Goal: Information Seeking & Learning: Learn about a topic

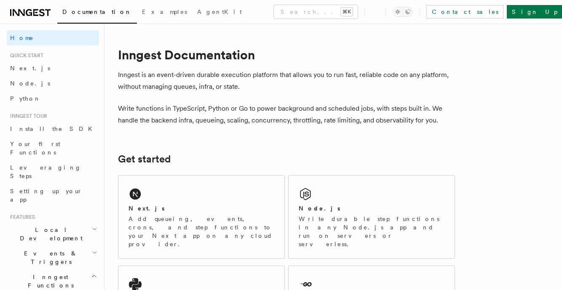
click at [132, 56] on h1 "Inngest Documentation" at bounding box center [286, 54] width 337 height 15
copy h1 "Inngest"
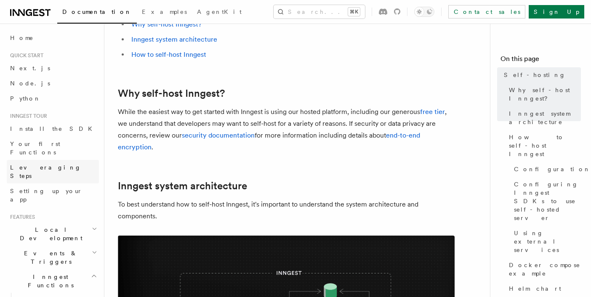
scroll to position [83, 0]
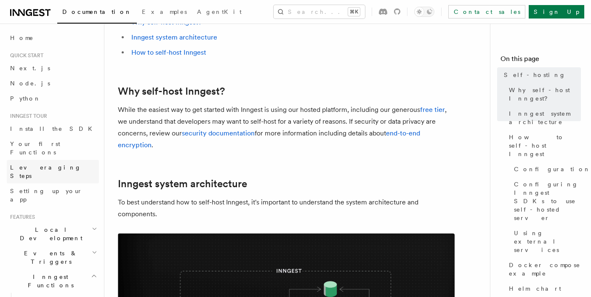
click at [51, 164] on span "Leveraging Steps" at bounding box center [45, 171] width 71 height 15
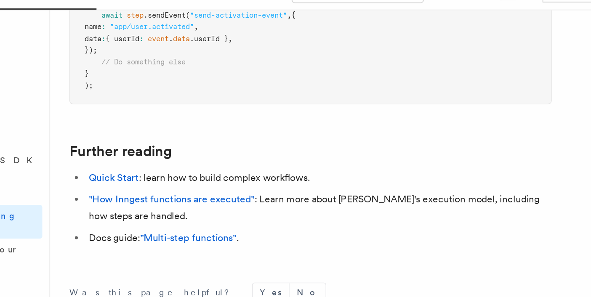
scroll to position [1907, 0]
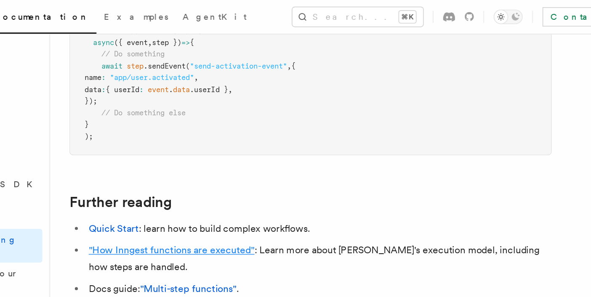
click at [217, 171] on link ""How Inngest functions are executed"" at bounding box center [189, 175] width 116 height 8
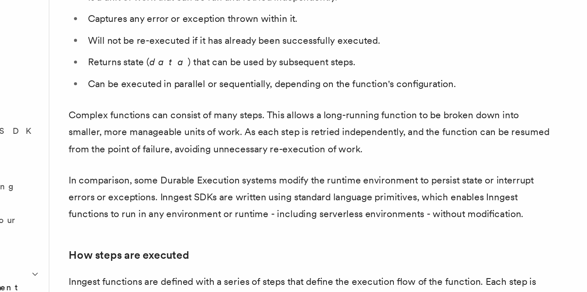
scroll to position [401, 0]
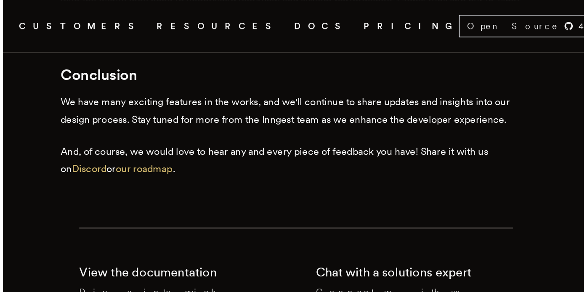
scroll to position [2906, 0]
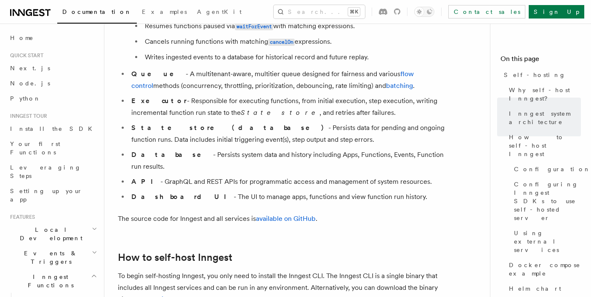
scroll to position [632, 0]
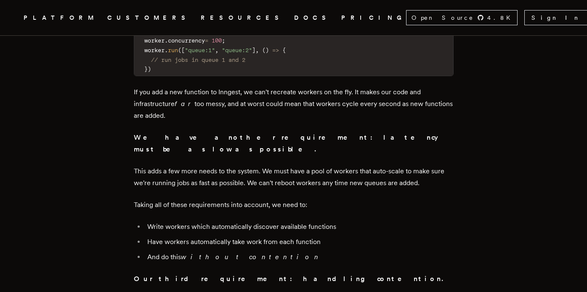
scroll to position [2175, 0]
drag, startPoint x: 333, startPoint y: 45, endPoint x: 509, endPoint y: 0, distance: 181.9
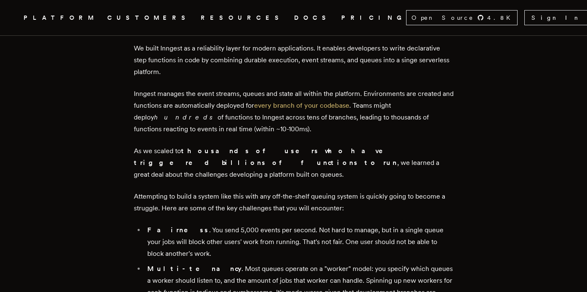
scroll to position [429, 0]
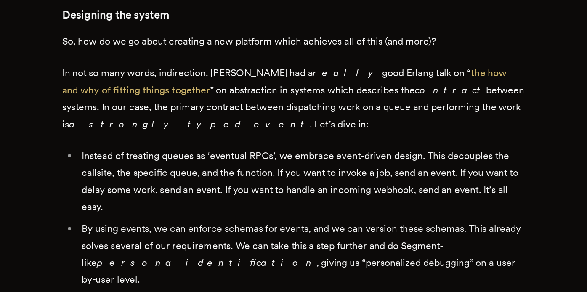
scroll to position [824, 0]
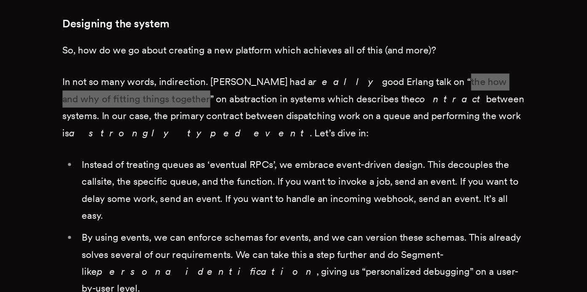
drag, startPoint x: 410, startPoint y: 141, endPoint x: 455, endPoint y: 84, distance: 71.9
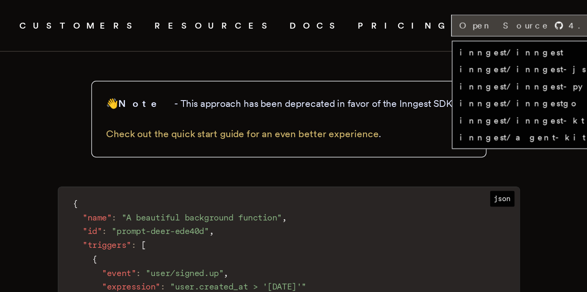
scroll to position [1487, 0]
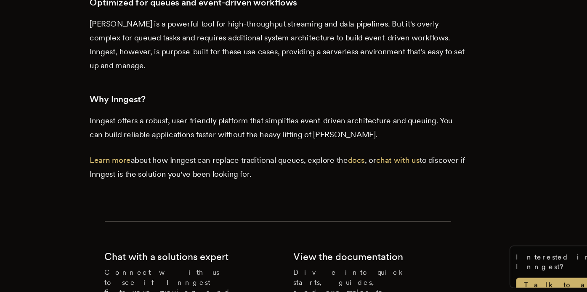
scroll to position [1736, 0]
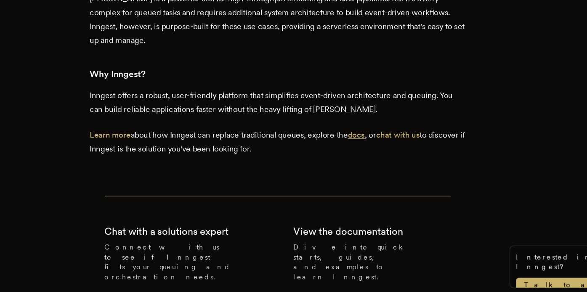
click at [368, 155] on link "docs" at bounding box center [361, 159] width 14 height 8
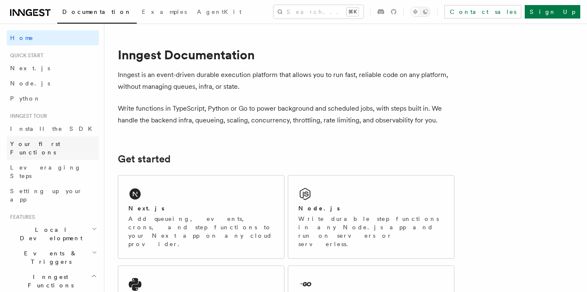
click at [50, 146] on span "Your first Functions" at bounding box center [35, 148] width 50 height 15
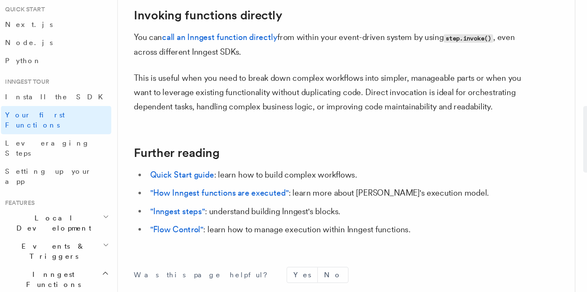
scroll to position [1692, 0]
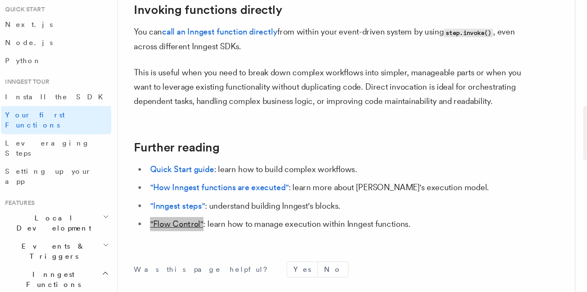
drag, startPoint x: 152, startPoint y: 201, endPoint x: 406, endPoint y: 49, distance: 296.1
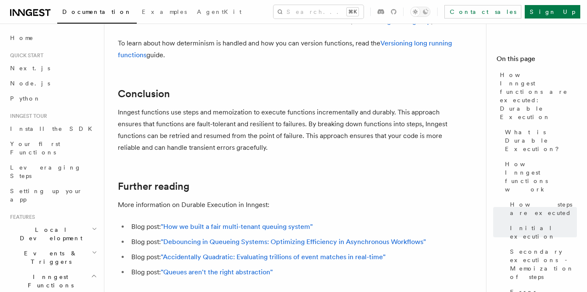
scroll to position [1572, 0]
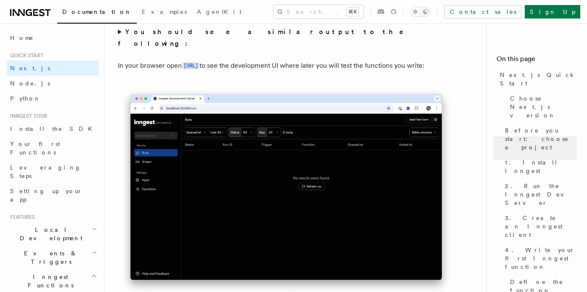
scroll to position [712, 0]
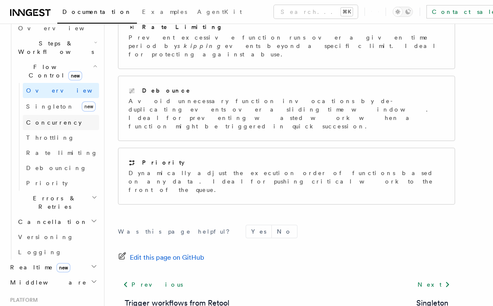
scroll to position [277, 0]
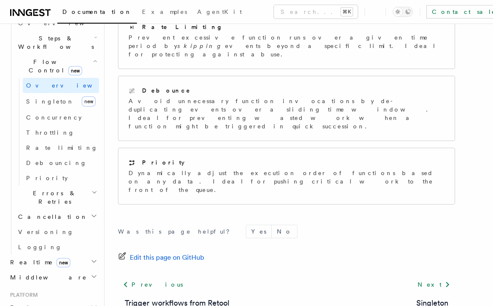
click at [93, 276] on icon "button" at bounding box center [94, 277] width 4 height 2
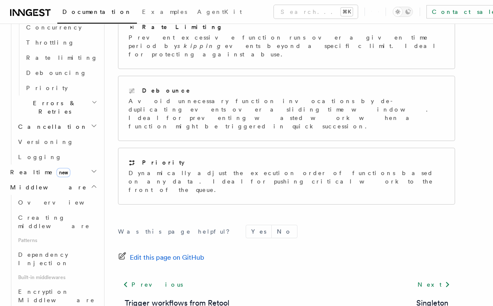
scroll to position [369, 0]
click at [57, 209] on link "Creating middleware" at bounding box center [57, 221] width 84 height 24
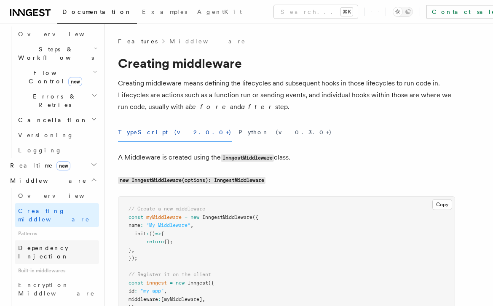
scroll to position [264, 0]
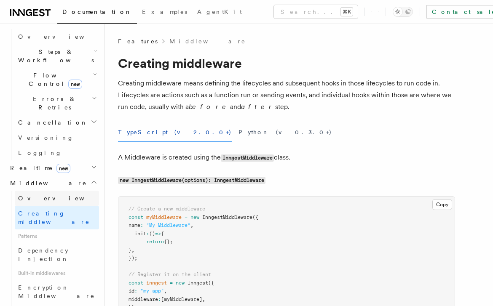
click at [37, 195] on span "Overview" at bounding box center [61, 198] width 87 height 7
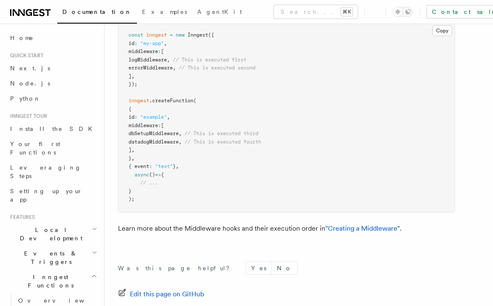
click at [88, 222] on h2 "Local Development" at bounding box center [53, 234] width 92 height 24
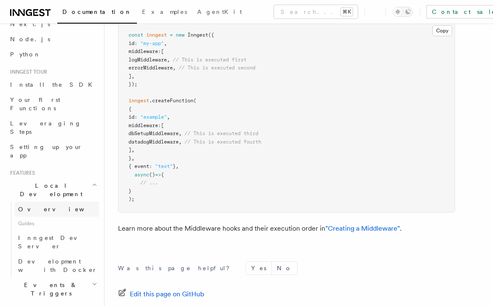
click at [47, 202] on link "Overview" at bounding box center [57, 209] width 84 height 15
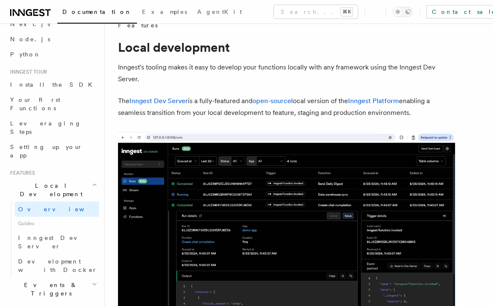
scroll to position [16, 0]
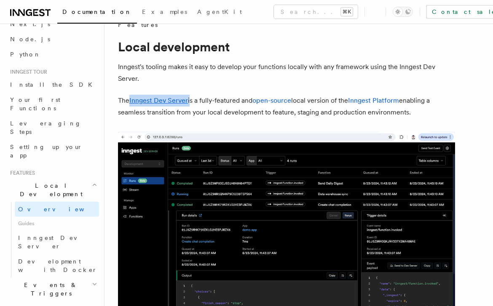
drag, startPoint x: 129, startPoint y: 100, endPoint x: 191, endPoint y: 101, distance: 61.5
click at [191, 101] on p "The Inngest Dev Server is a fully-featured and open-source local version of the…" at bounding box center [286, 107] width 337 height 24
copy p "Inngest Dev Server"
